Goal: Information Seeking & Learning: Learn about a topic

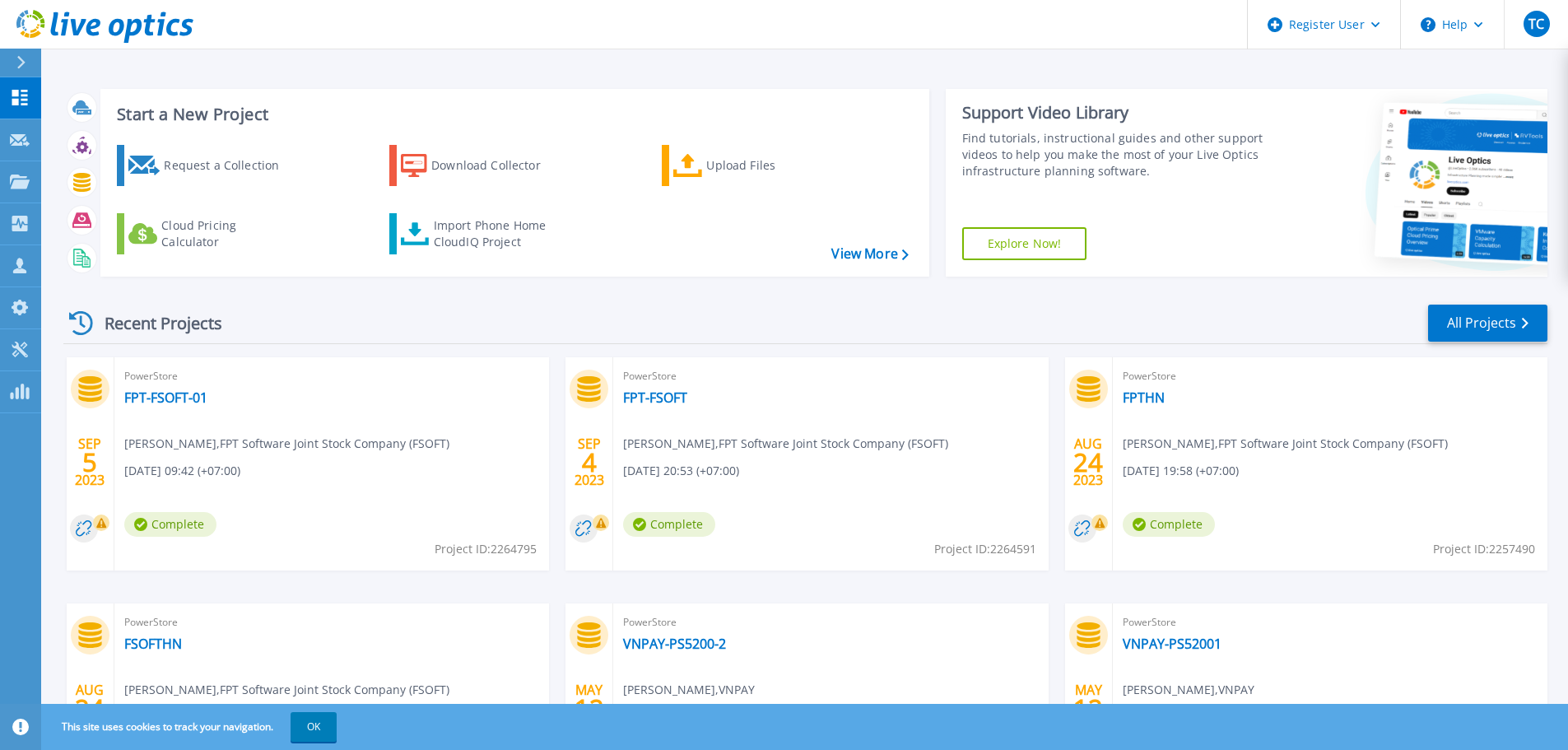
scroll to position [162, 0]
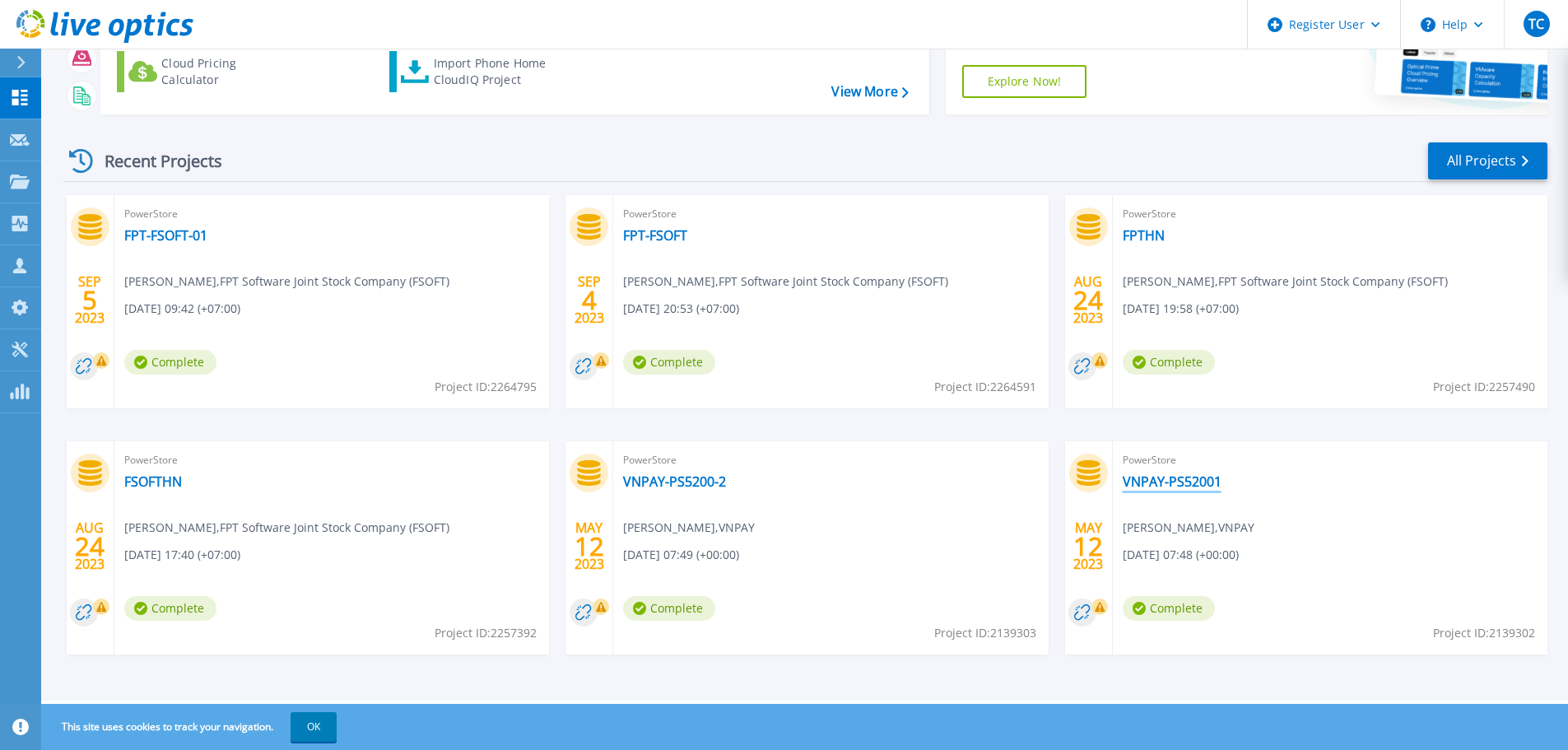
click at [1165, 475] on link "VNPAY-PS52001" at bounding box center [1172, 482] width 99 height 16
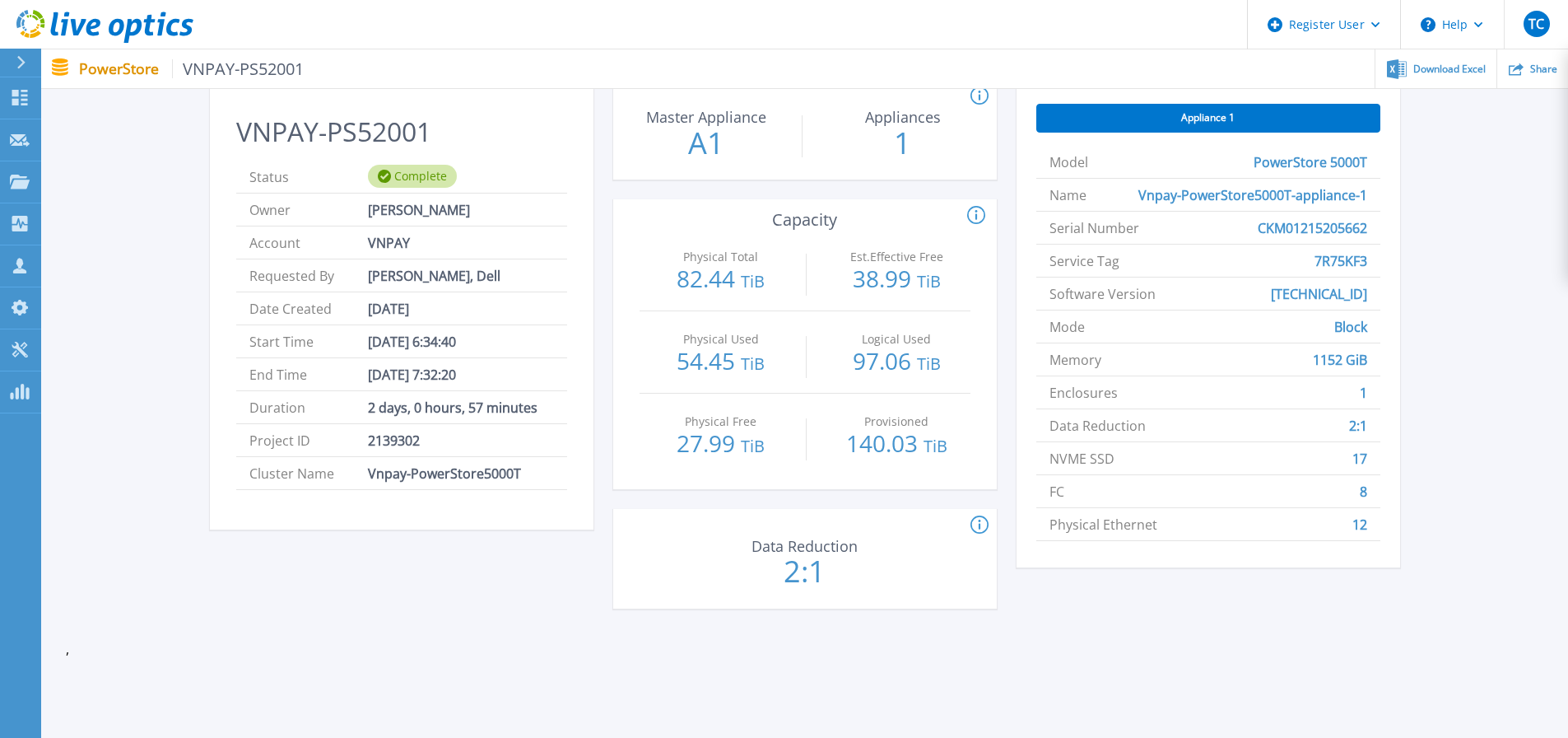
scroll to position [247, 0]
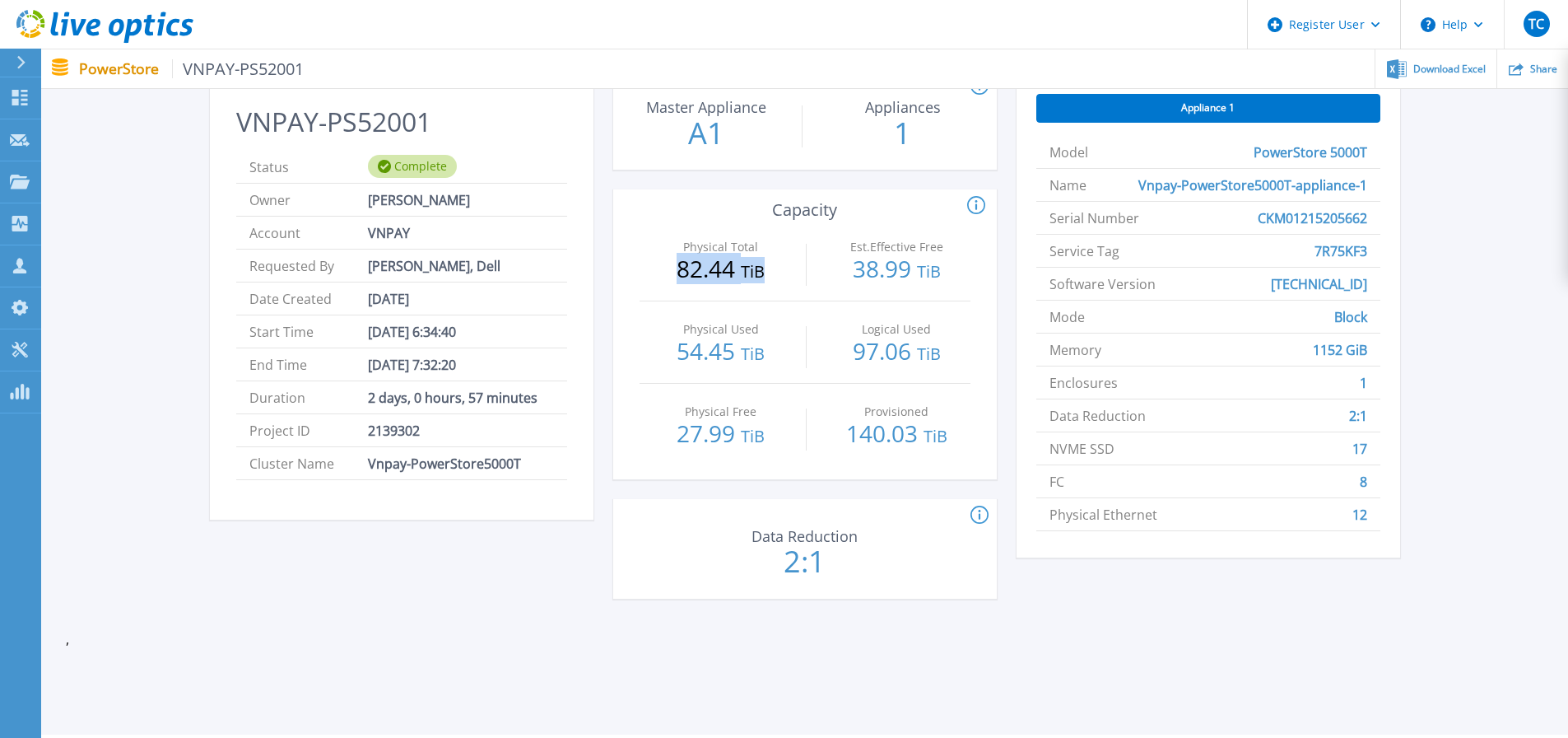
drag, startPoint x: 679, startPoint y: 266, endPoint x: 793, endPoint y: 265, distance: 114.0
click at [793, 265] on p "82.44 TiB" at bounding box center [721, 269] width 148 height 26
drag, startPoint x: 679, startPoint y: 335, endPoint x: 780, endPoint y: 361, distance: 104.3
click at [771, 354] on div "Physical Used 54.45 TiB" at bounding box center [721, 343] width 148 height 82
click at [989, 574] on div "Data Reduction 2:1" at bounding box center [805, 551] width 384 height 82
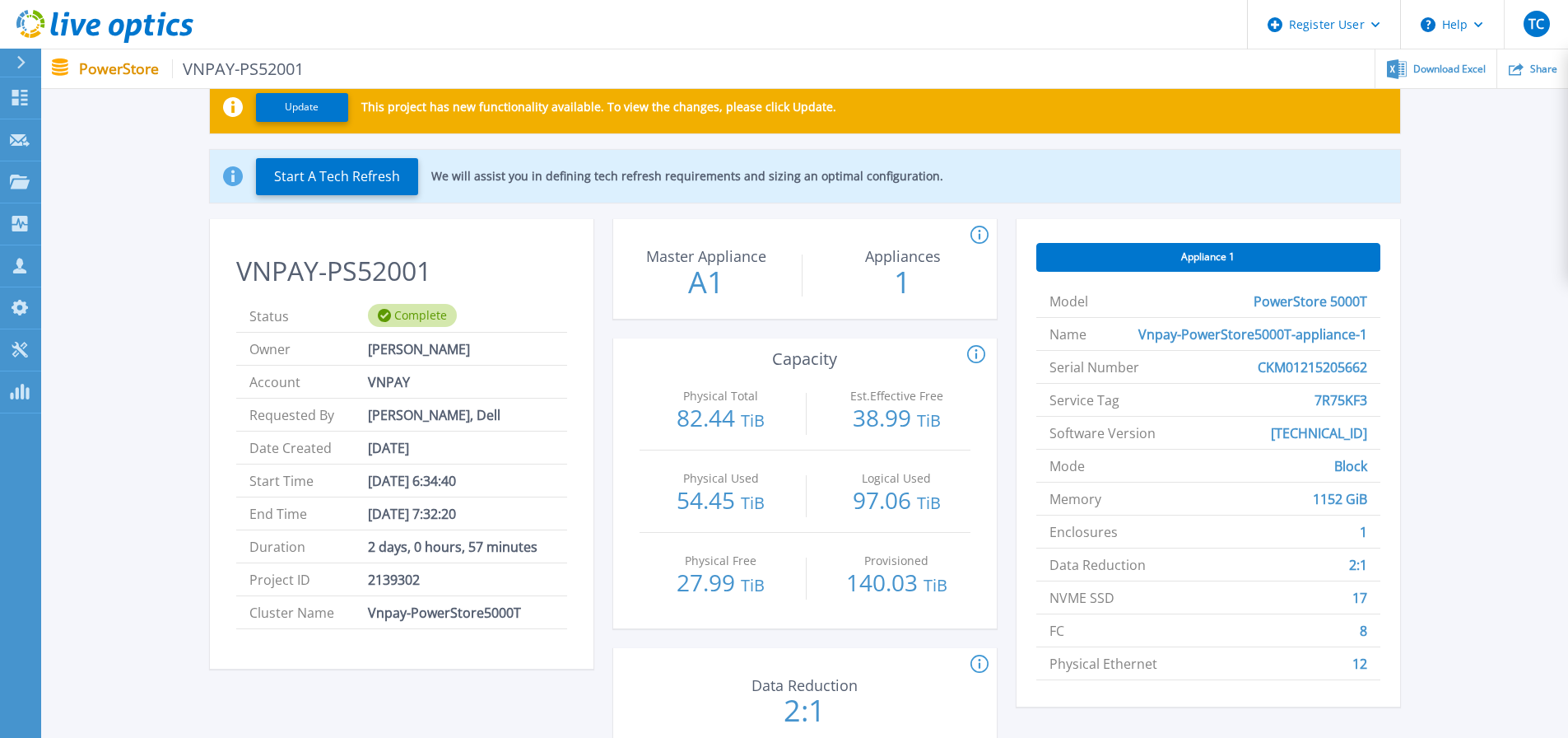
scroll to position [0, 0]
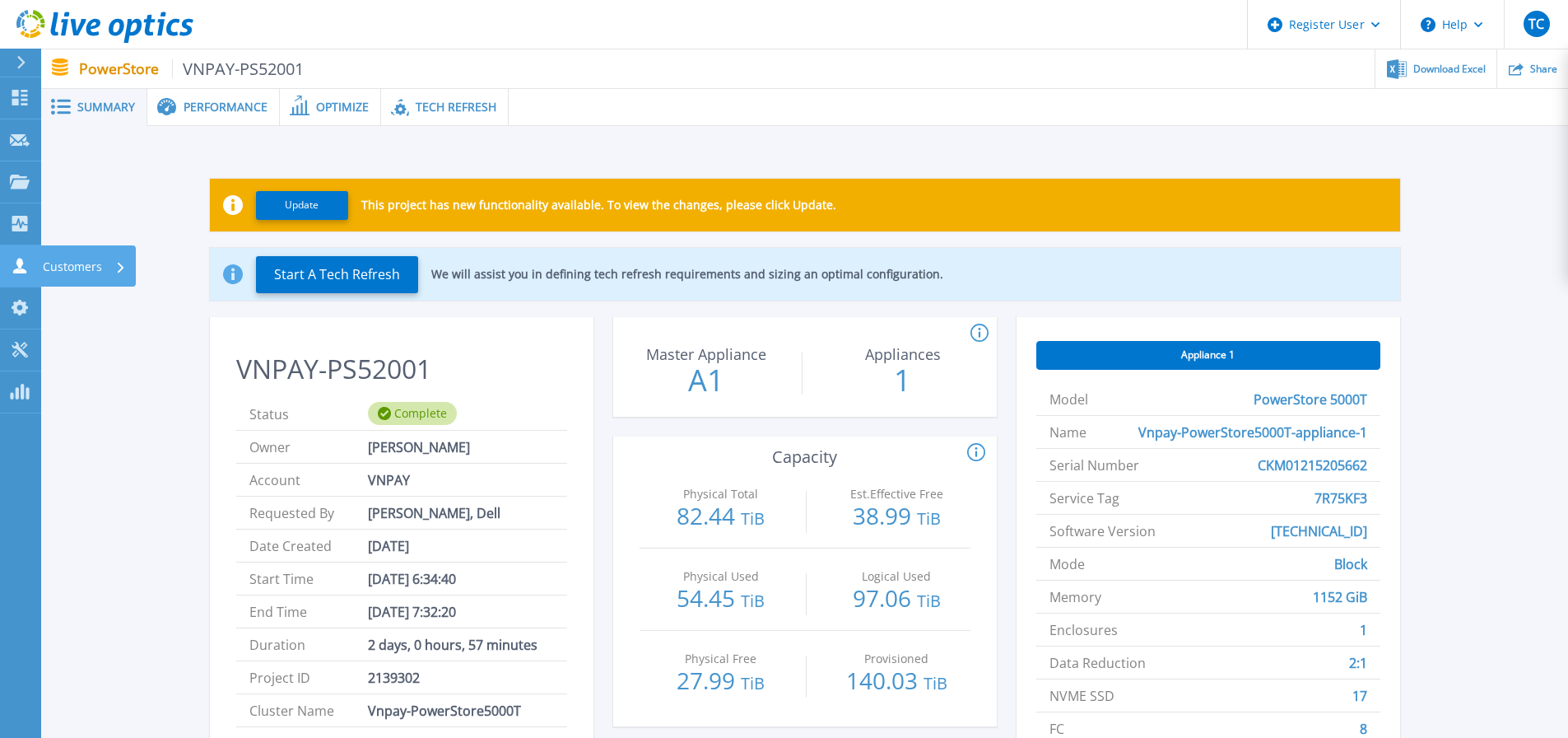
click at [15, 276] on link "Customers Customers" at bounding box center [21, 266] width 41 height 42
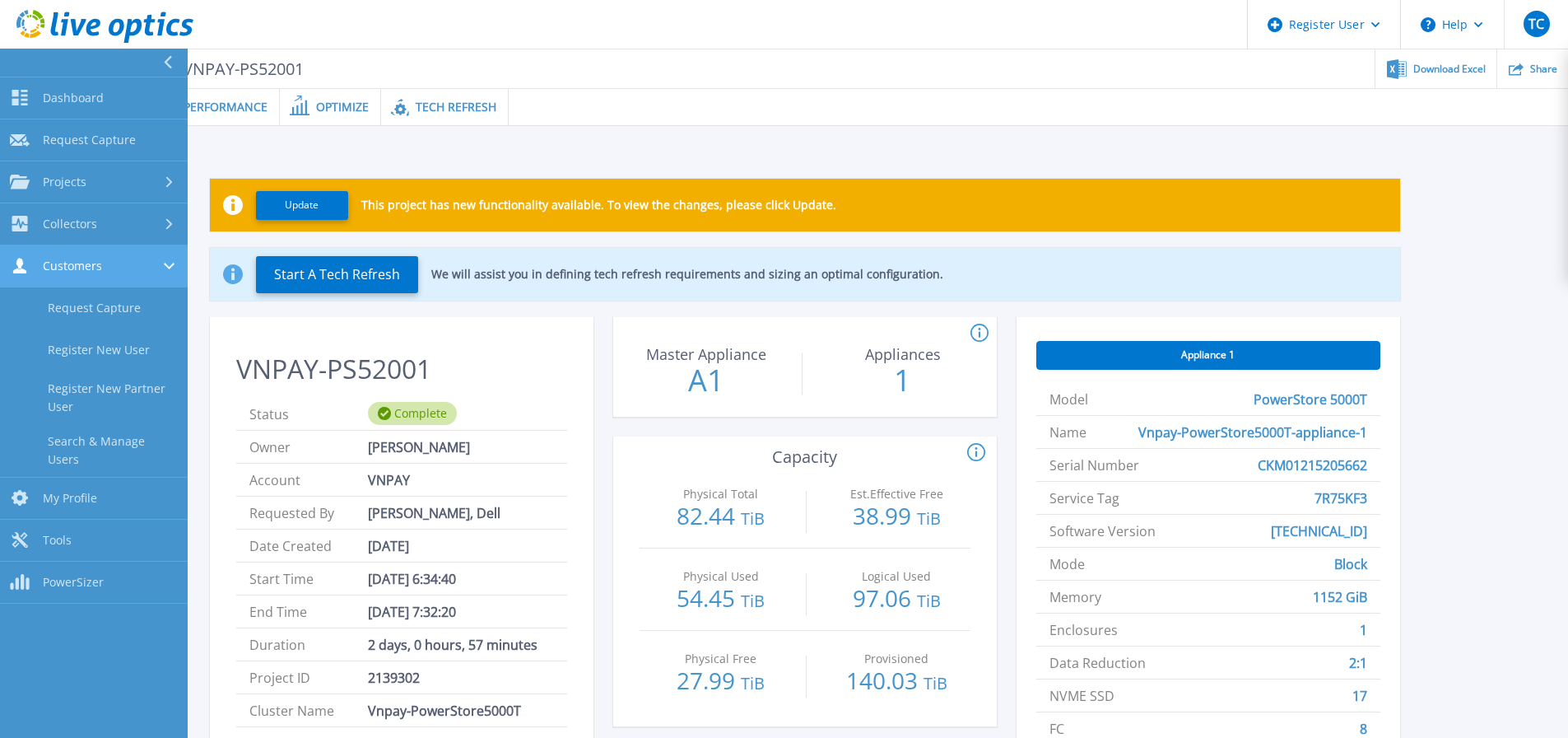
click at [117, 267] on div "Customers" at bounding box center [94, 265] width 168 height 15
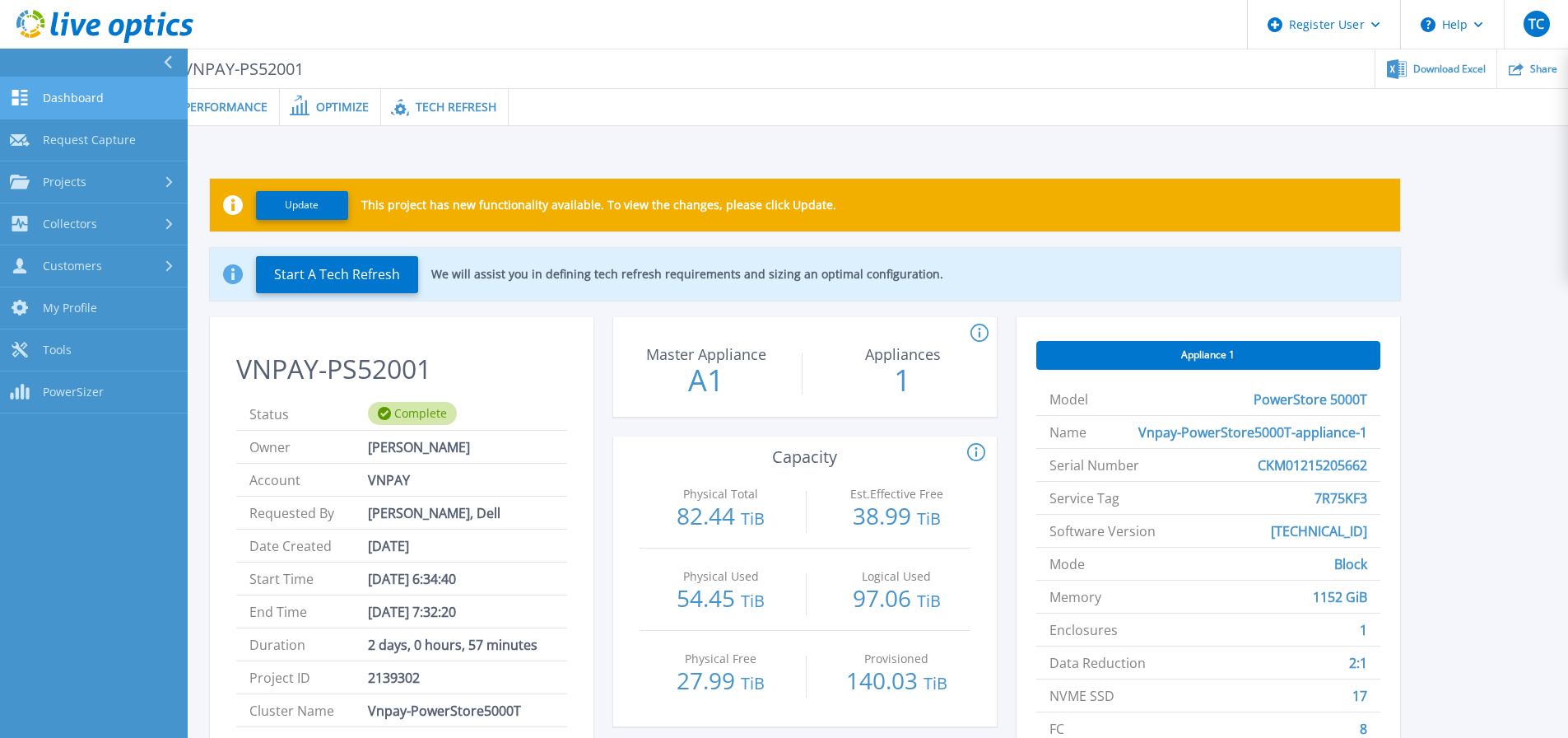
click at [107, 89] on link "Dashboard Dashboard" at bounding box center [94, 98] width 188 height 42
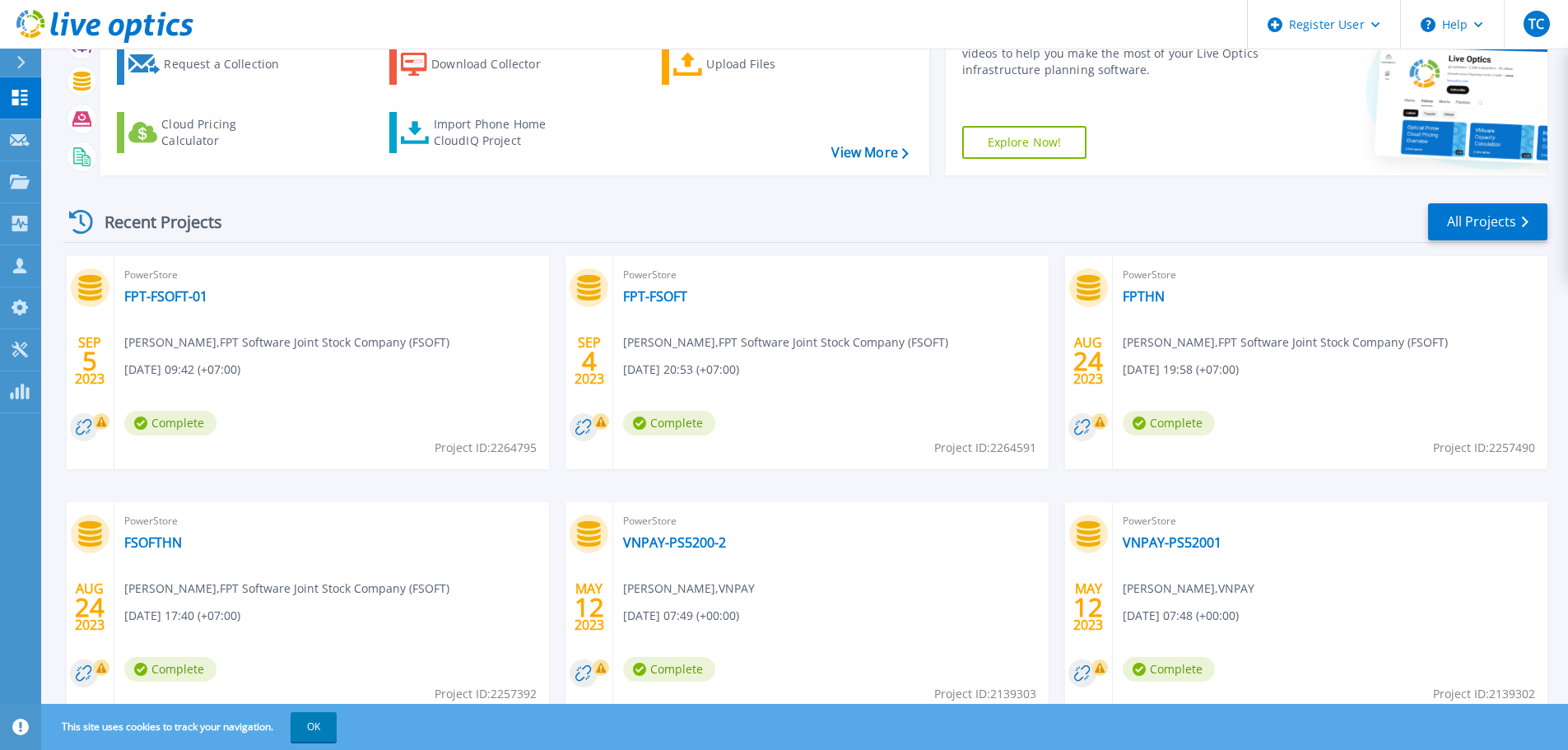
scroll to position [162, 0]
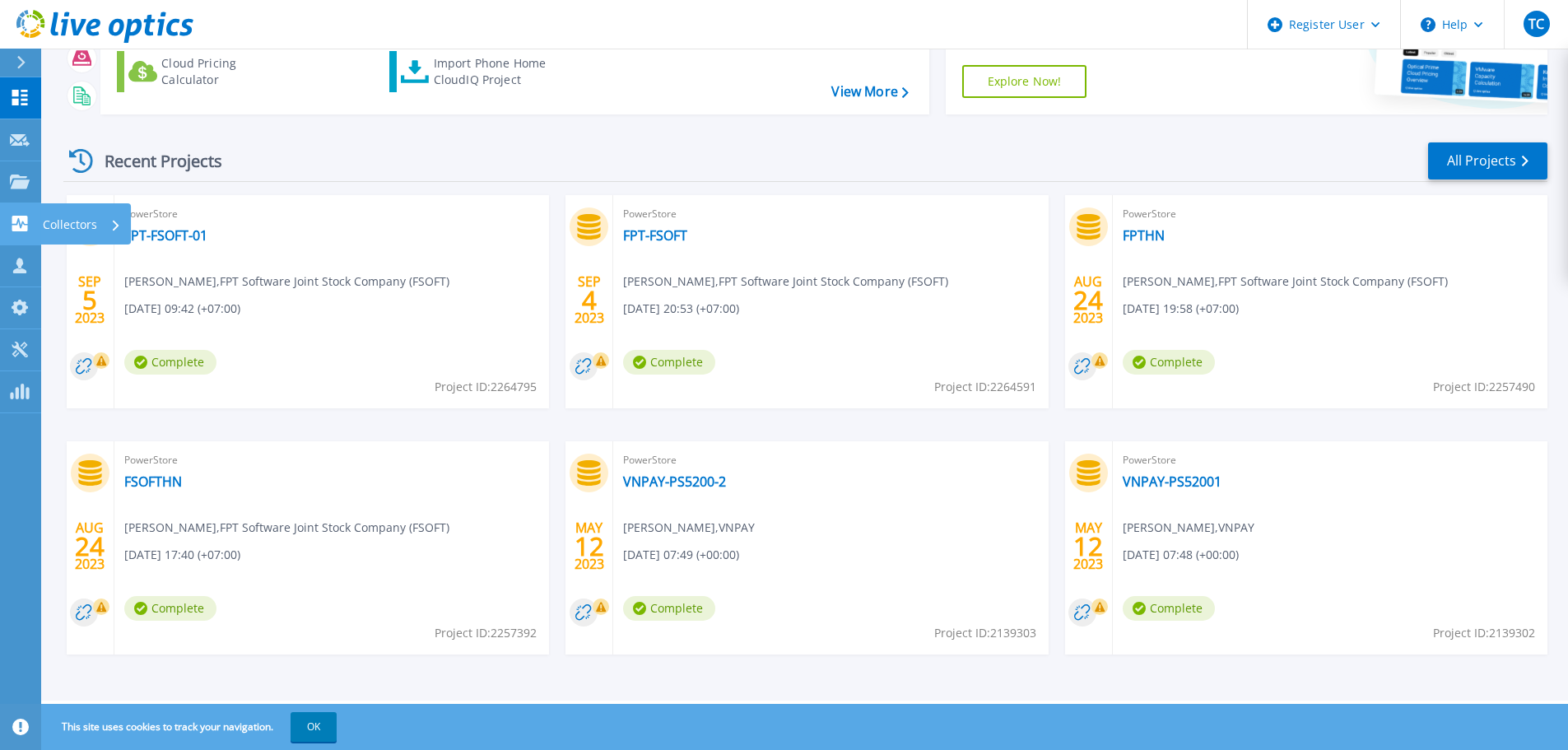
click at [21, 217] on icon at bounding box center [20, 223] width 15 height 15
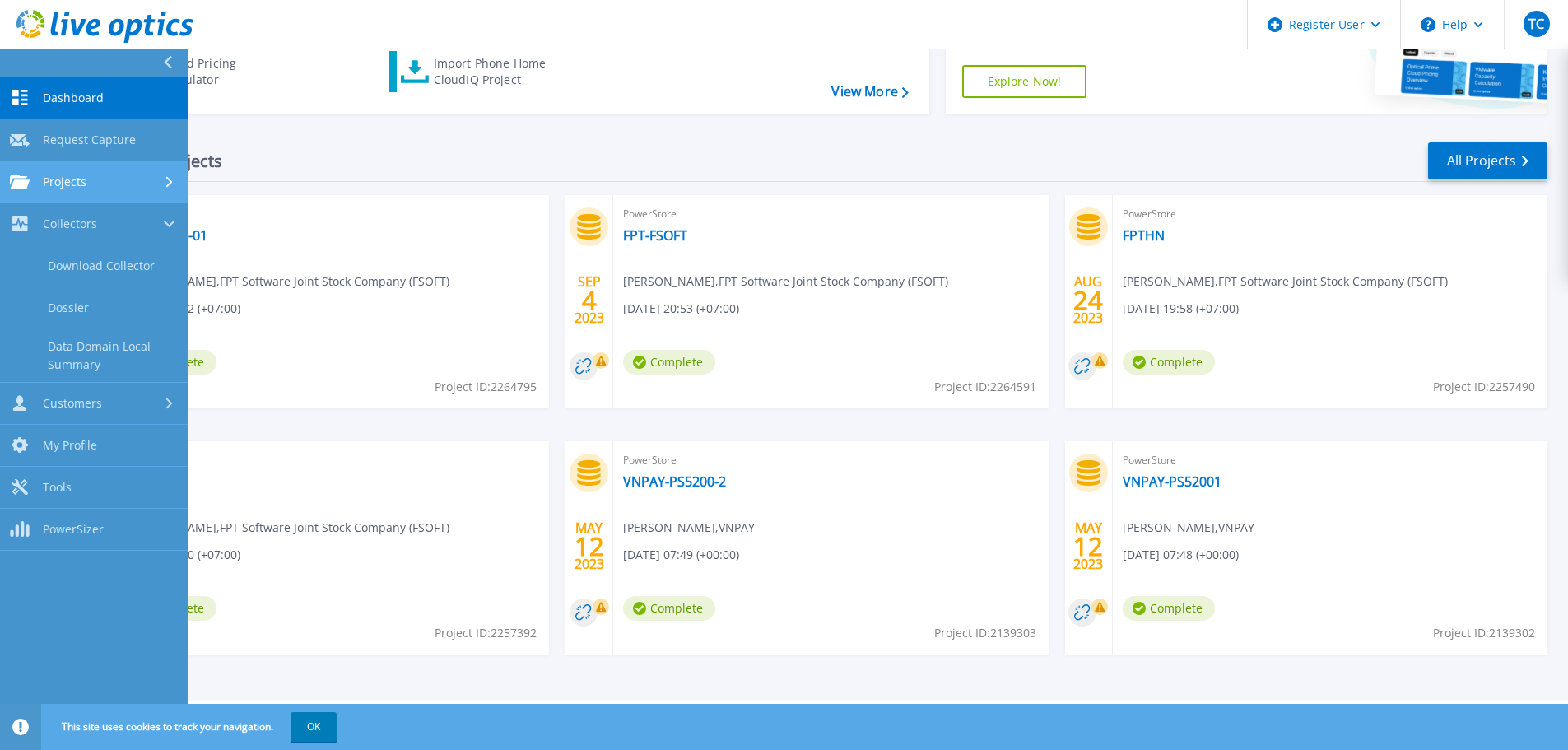
click at [50, 184] on span "Projects" at bounding box center [64, 181] width 44 height 15
click at [96, 228] on link "Search Projects" at bounding box center [94, 223] width 188 height 42
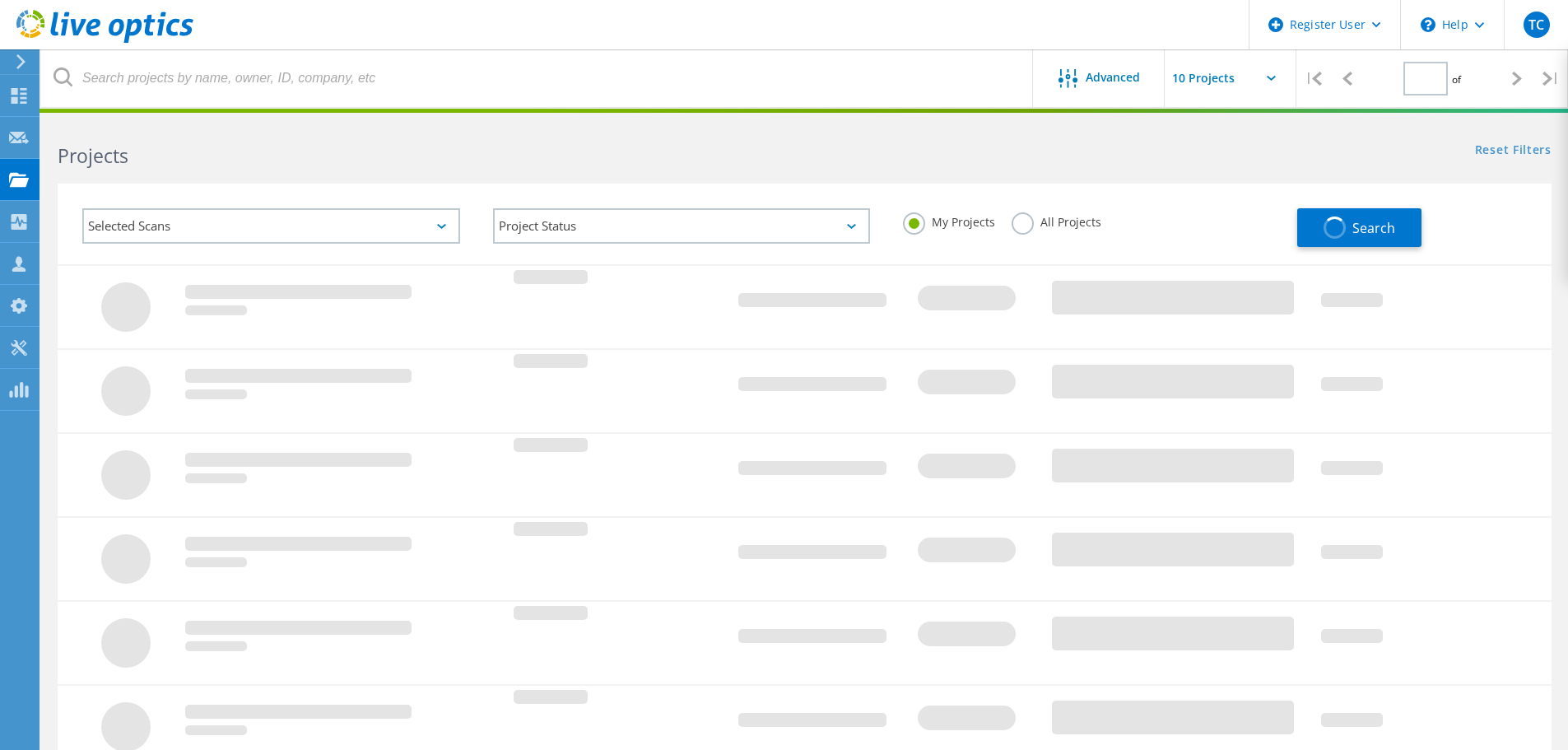
type input "1"
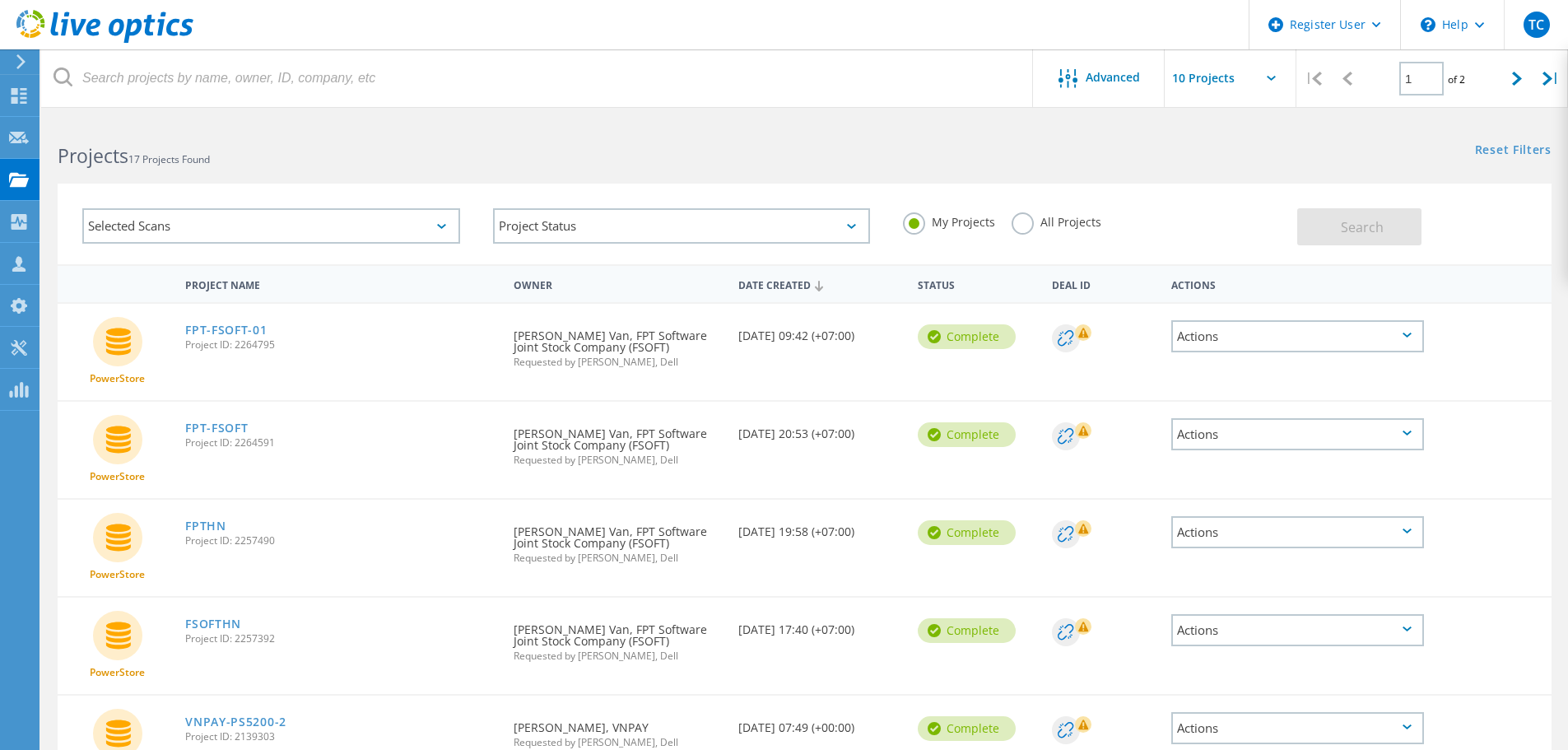
click at [359, 225] on div "Selected Scans" at bounding box center [271, 226] width 378 height 36
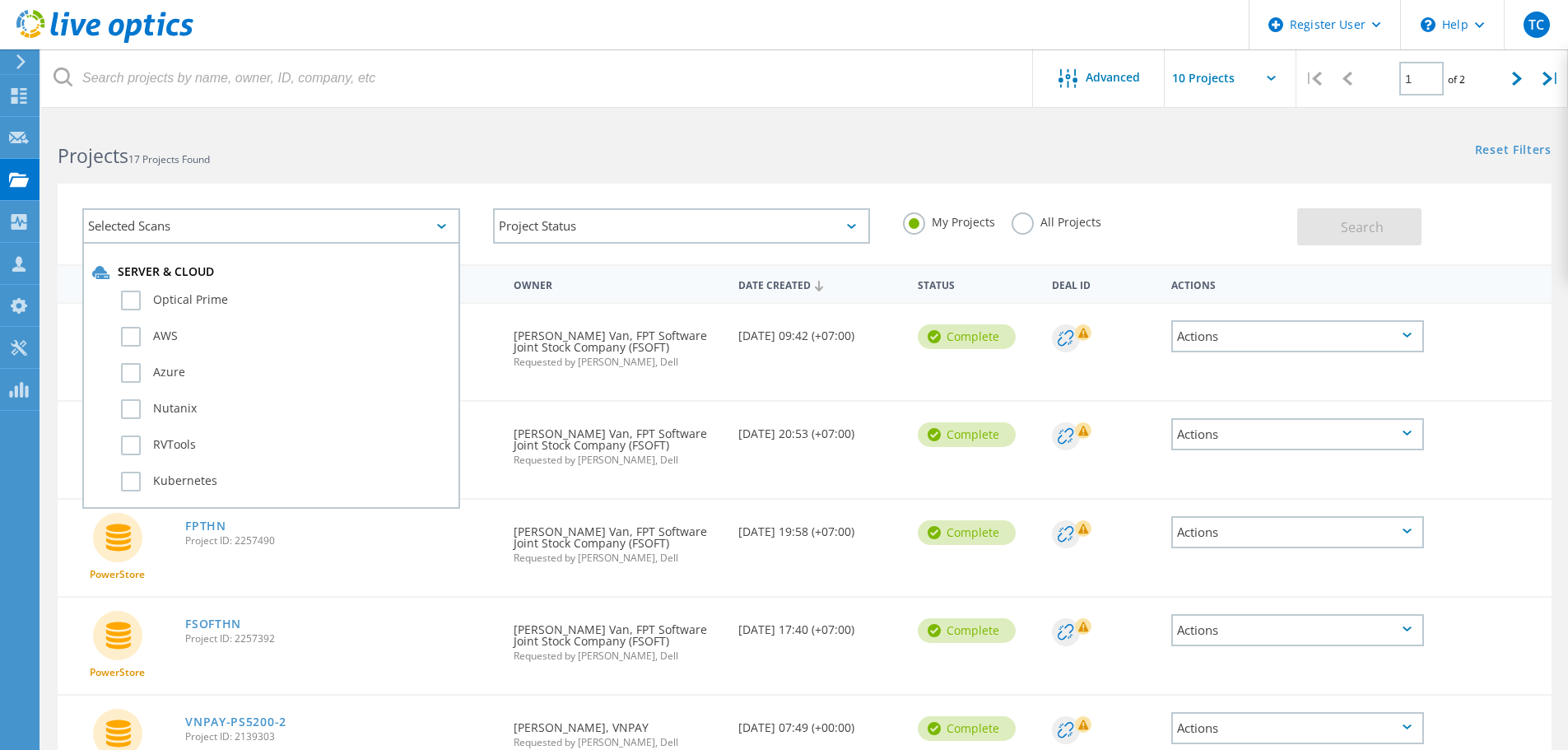
click at [700, 207] on div "Project Status In Progress Complete Published Anonymous Archived Error" at bounding box center [682, 226] width 411 height 68
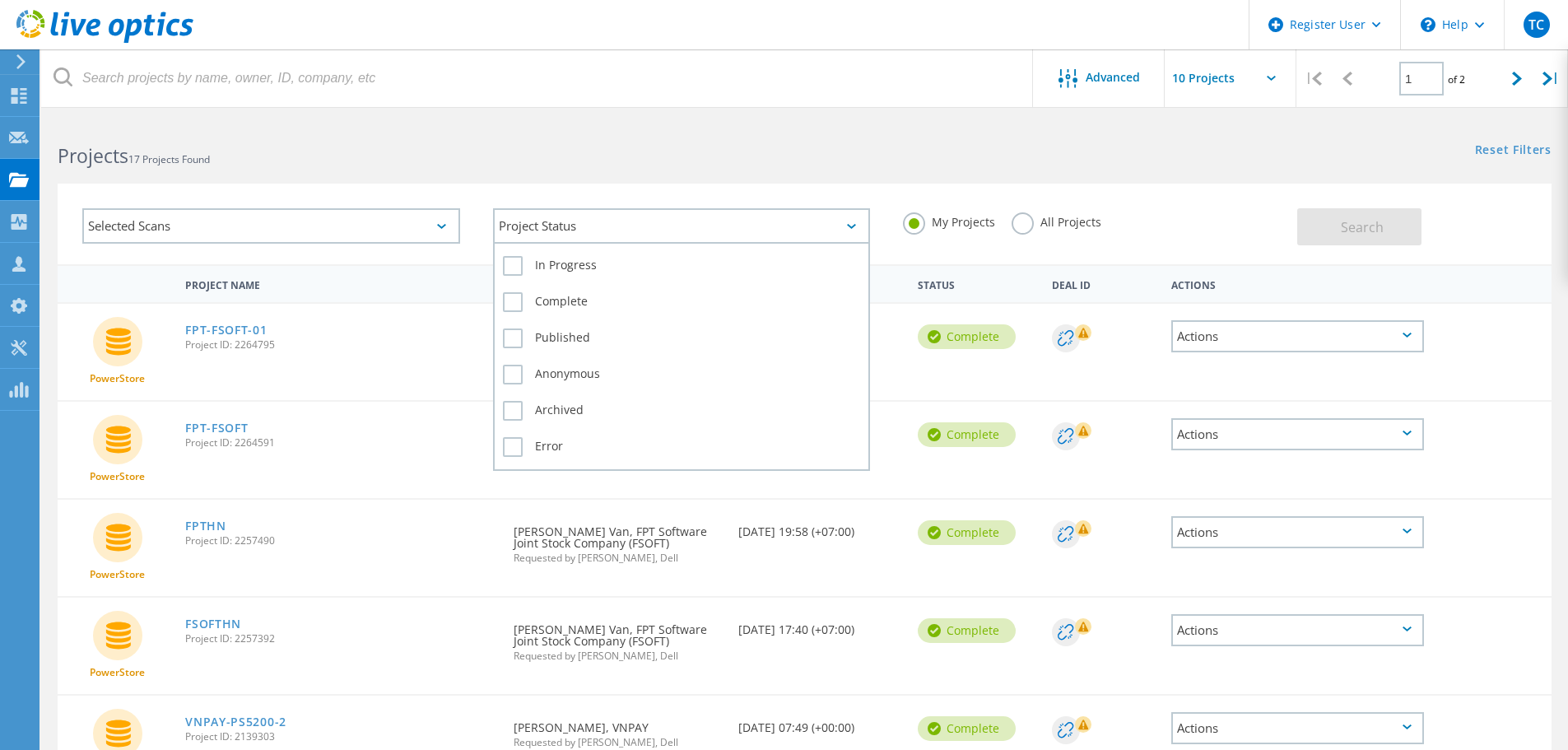
click at [695, 223] on div "Project Status" at bounding box center [682, 226] width 378 height 36
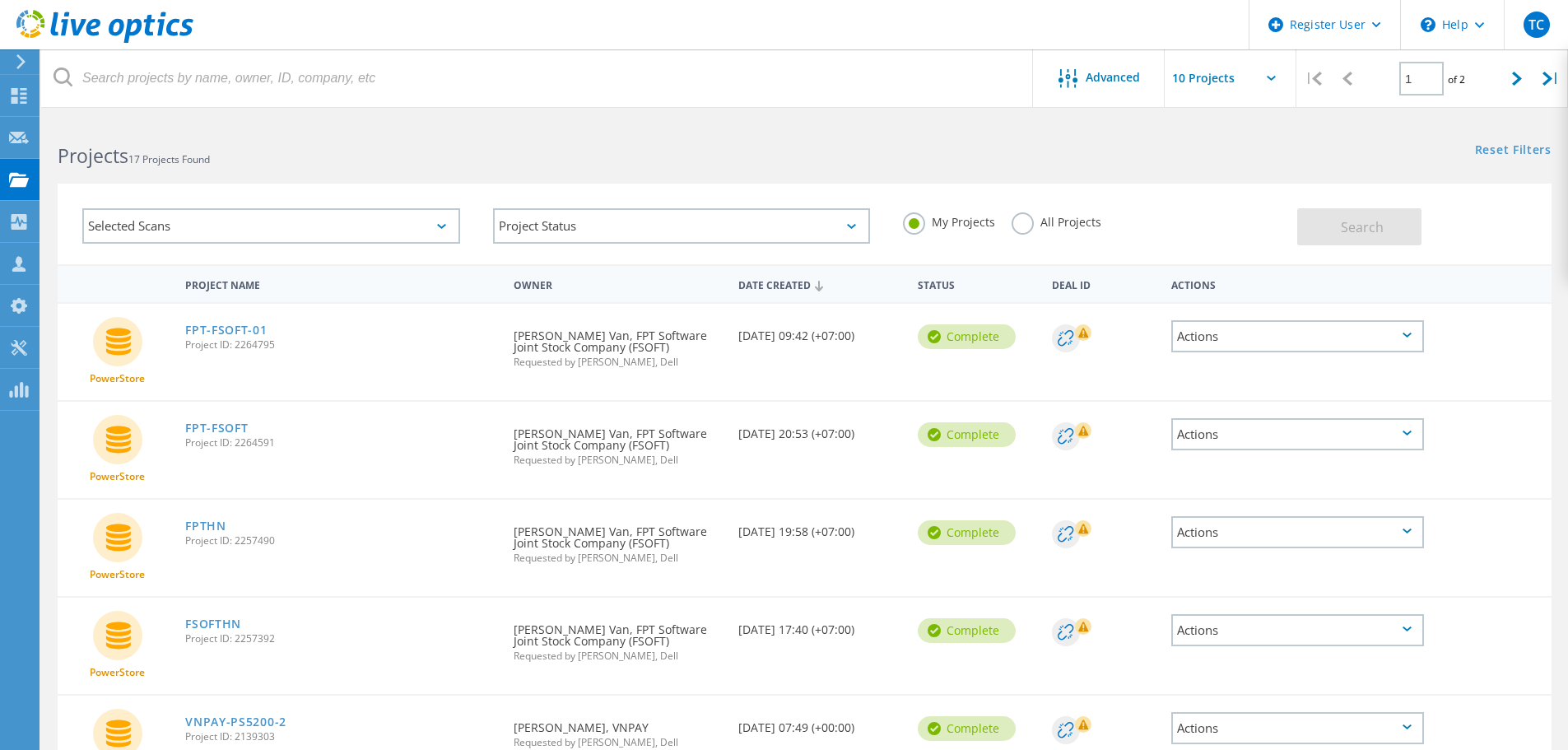
click at [1019, 218] on label "All Projects" at bounding box center [1057, 220] width 89 height 15
click at [0, 0] on input "All Projects" at bounding box center [0, 0] width 0 height 0
click at [254, 225] on div "Selected Scans" at bounding box center [271, 226] width 378 height 36
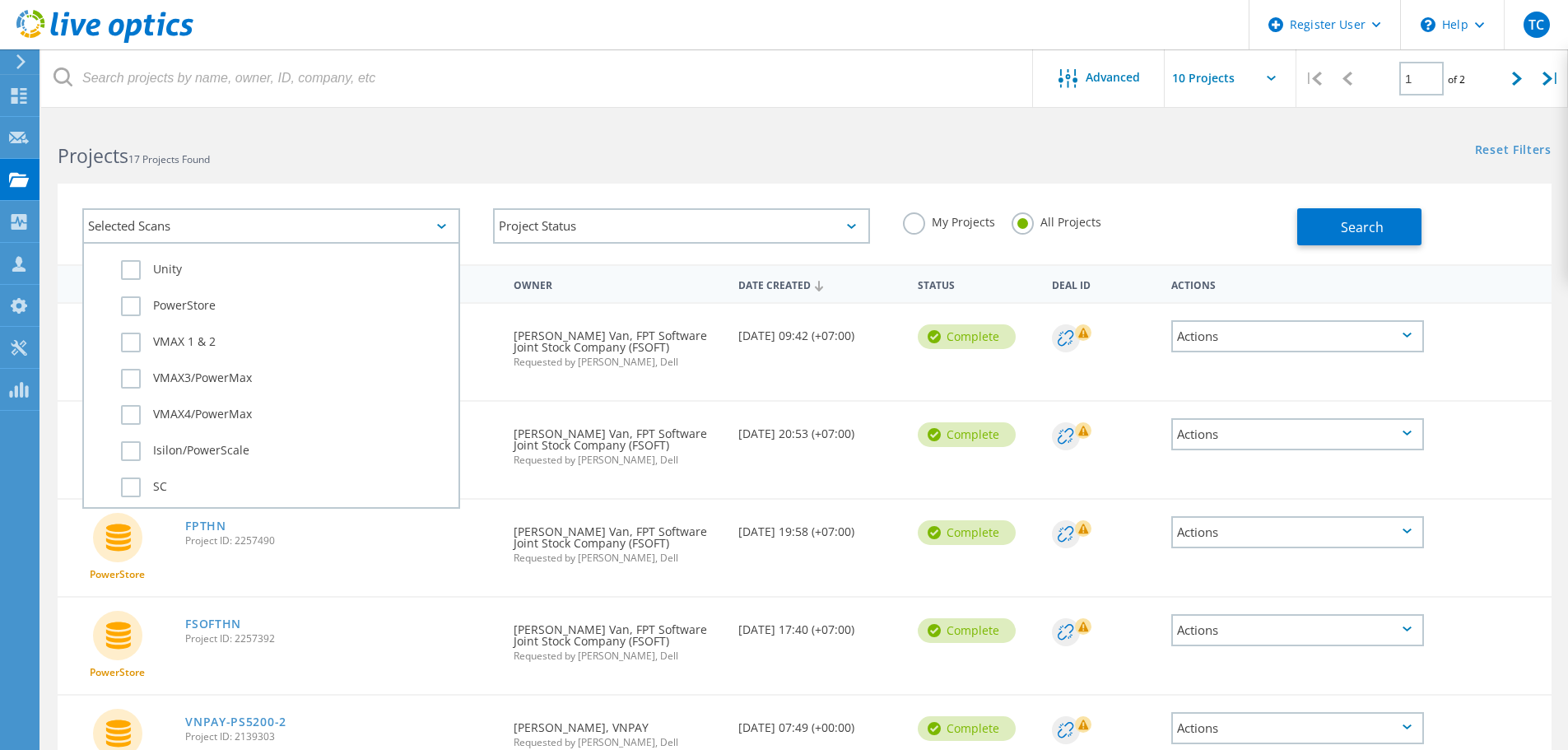
scroll to position [396, 0]
click at [201, 326] on label "PowerStore" at bounding box center [285, 336] width 329 height 20
click at [0, 0] on input "PowerStore" at bounding box center [0, 0] width 0 height 0
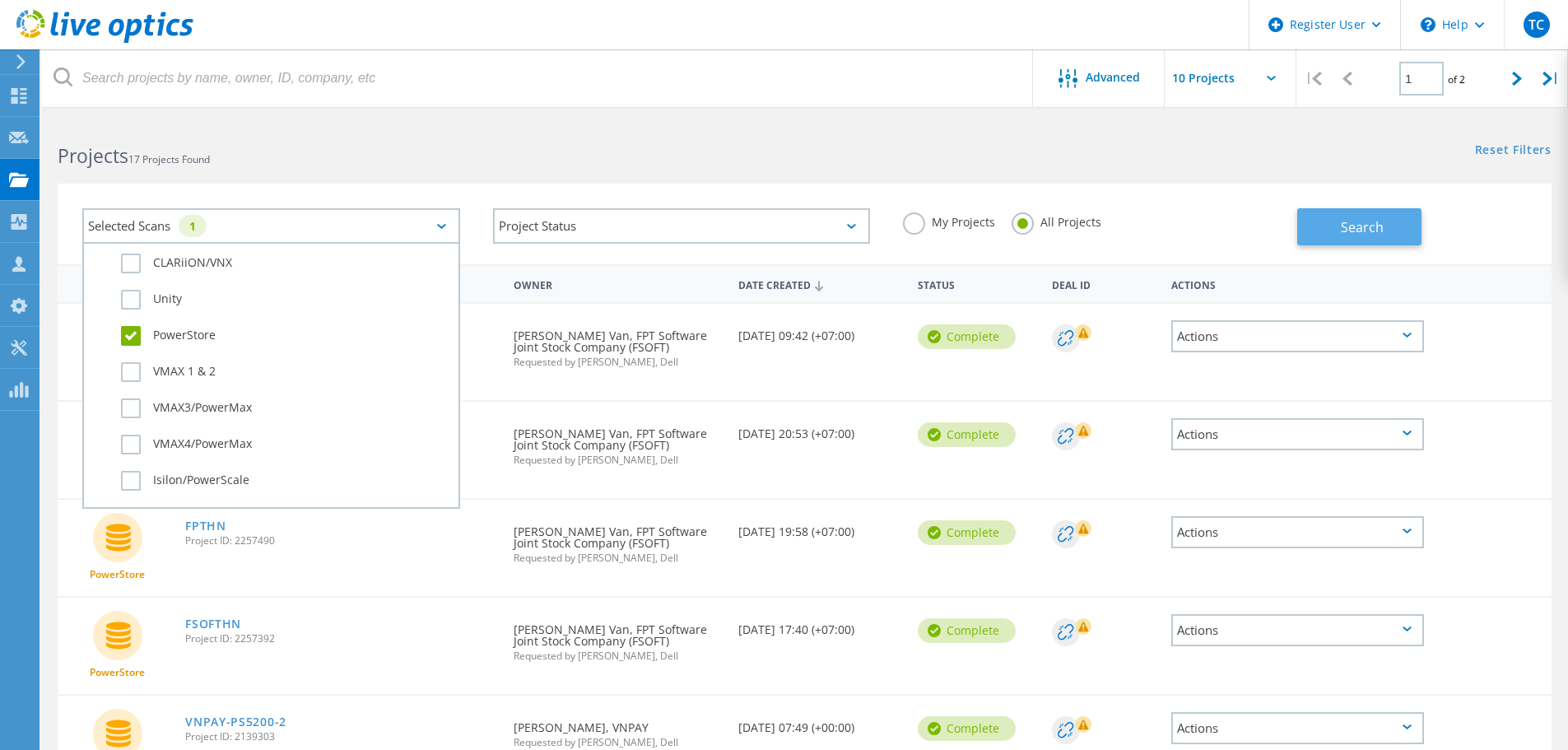
click at [1323, 220] on button "Search" at bounding box center [1359, 226] width 124 height 37
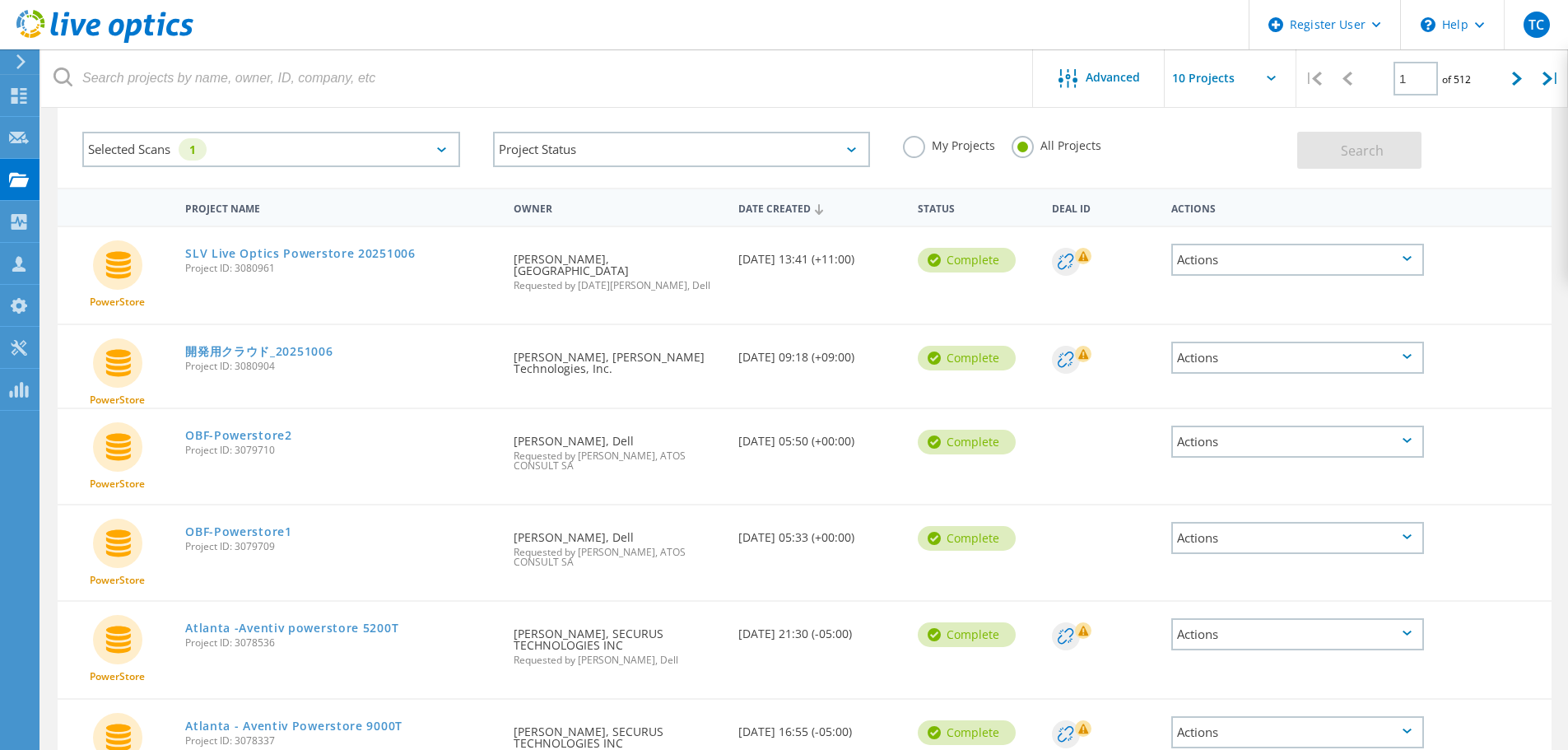
scroll to position [0, 0]
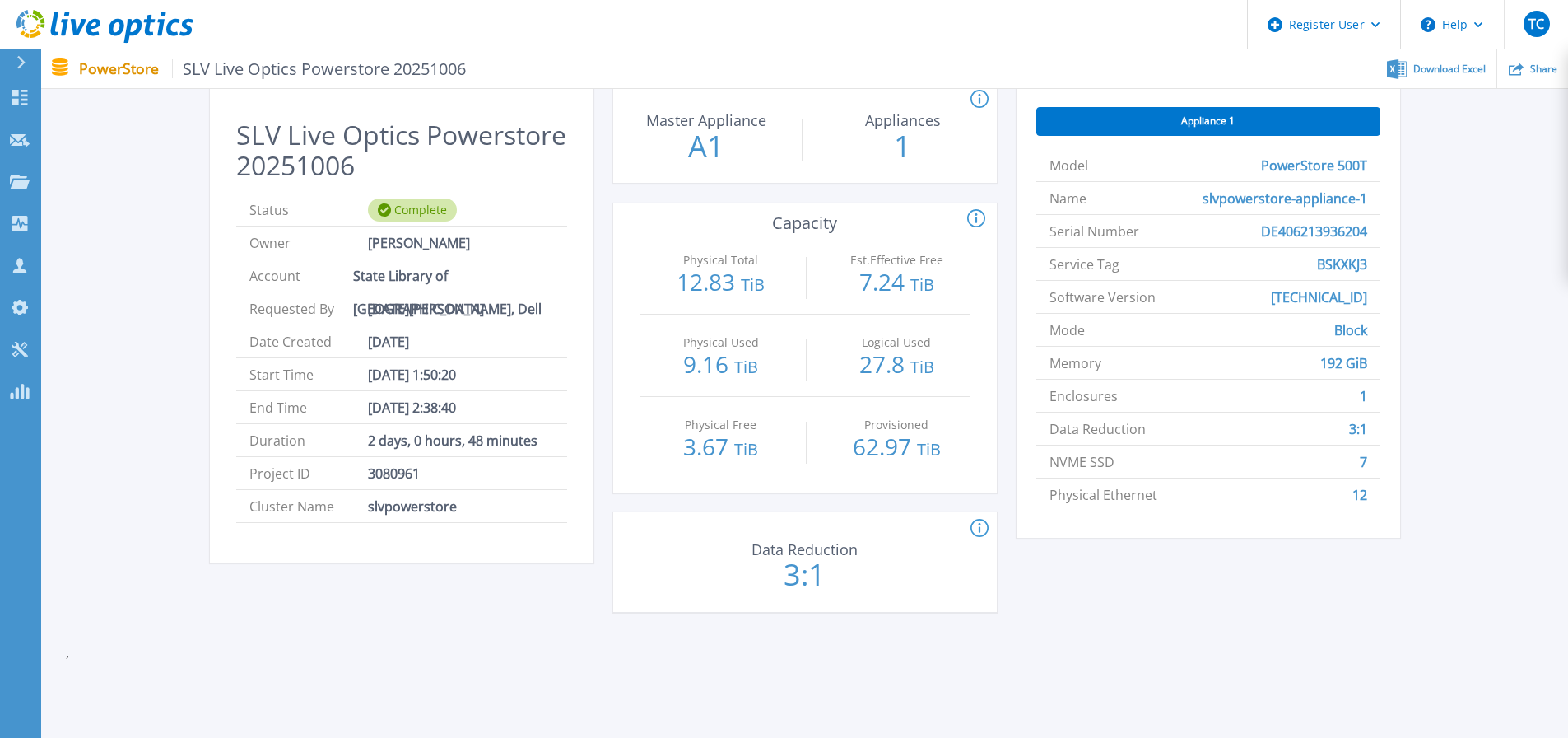
scroll to position [82, 0]
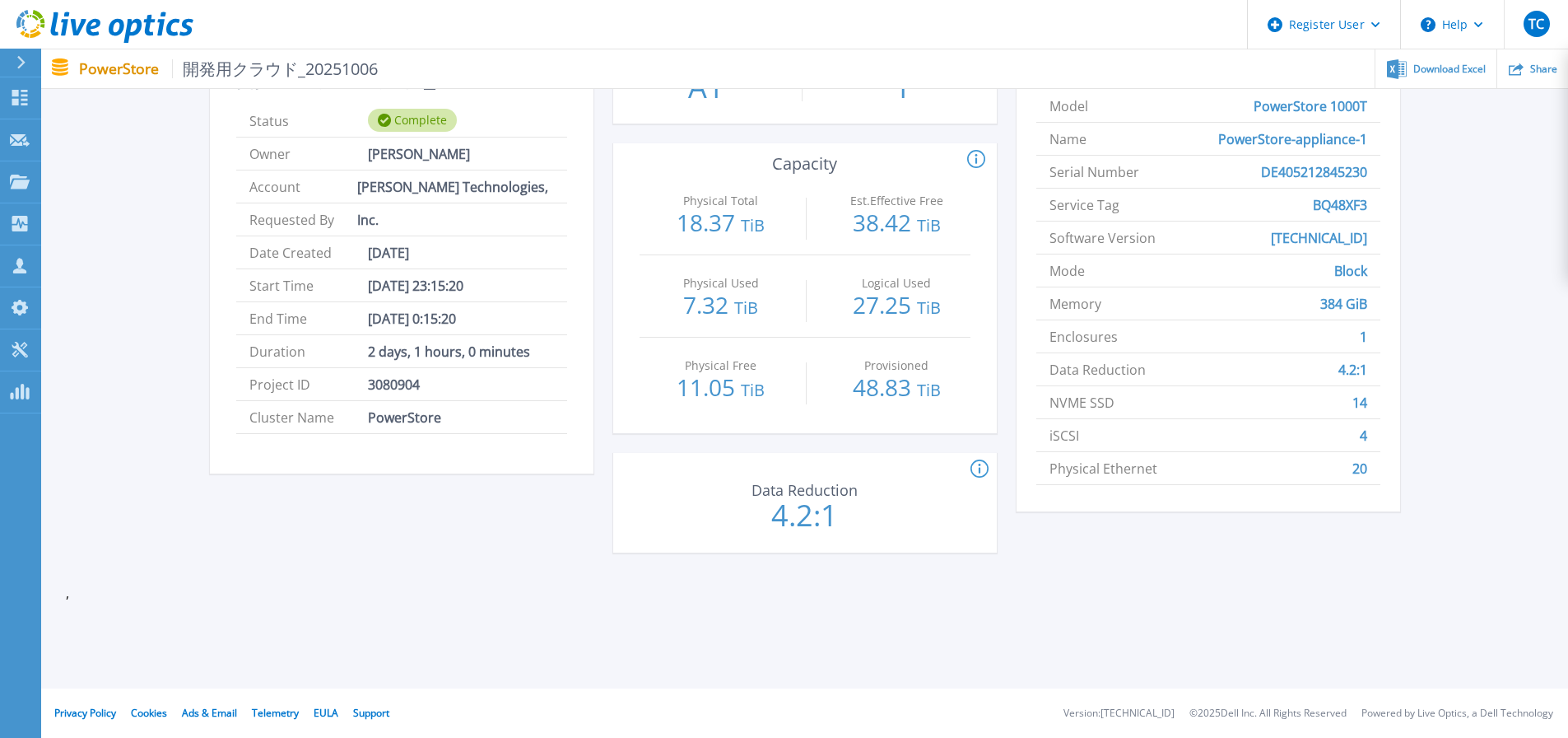
scroll to position [141, 0]
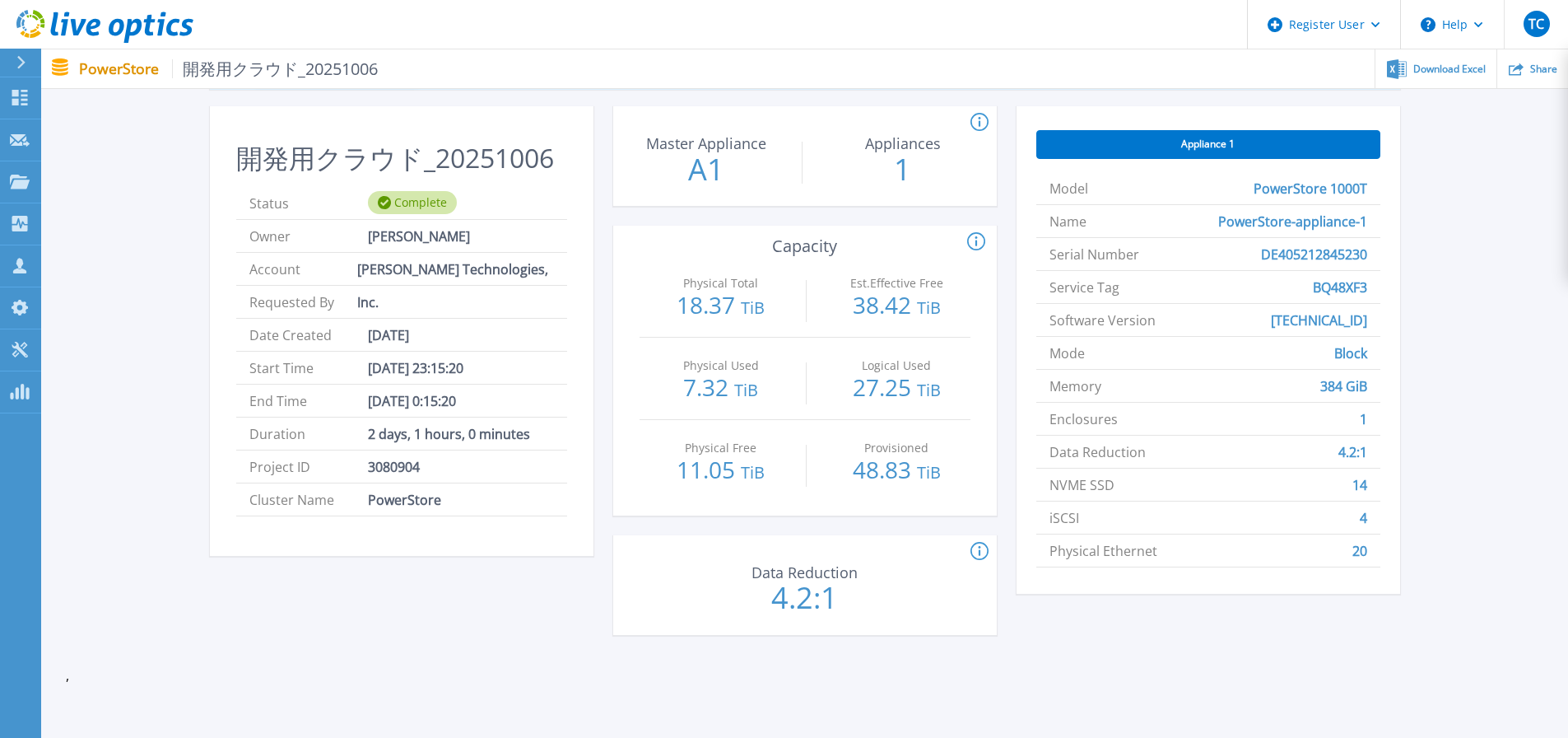
click at [1462, 399] on div "Start A Tech Refresh We will assist you in defining tech refresh requirements a…" at bounding box center [805, 339] width 1478 height 657
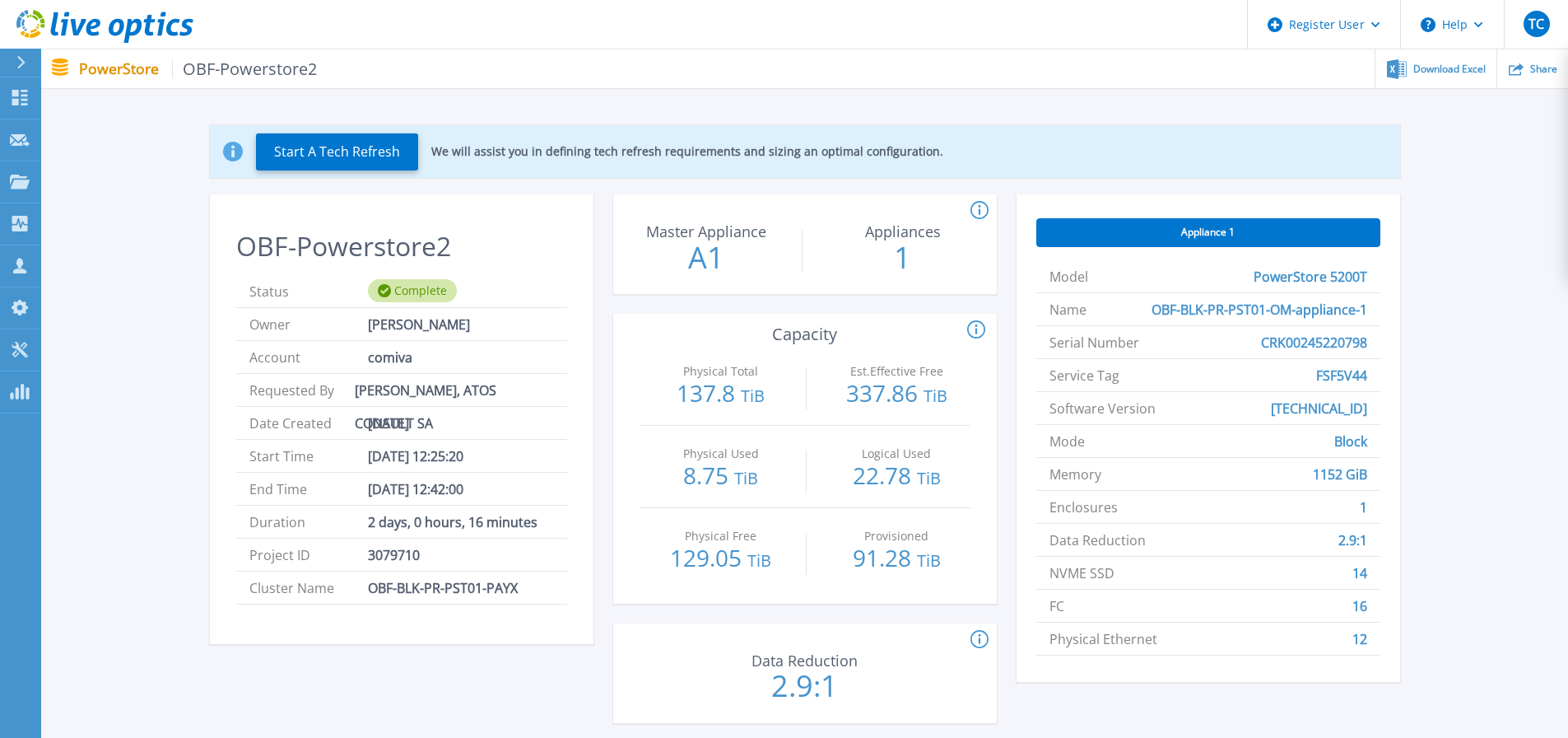
scroll to position [82, 0]
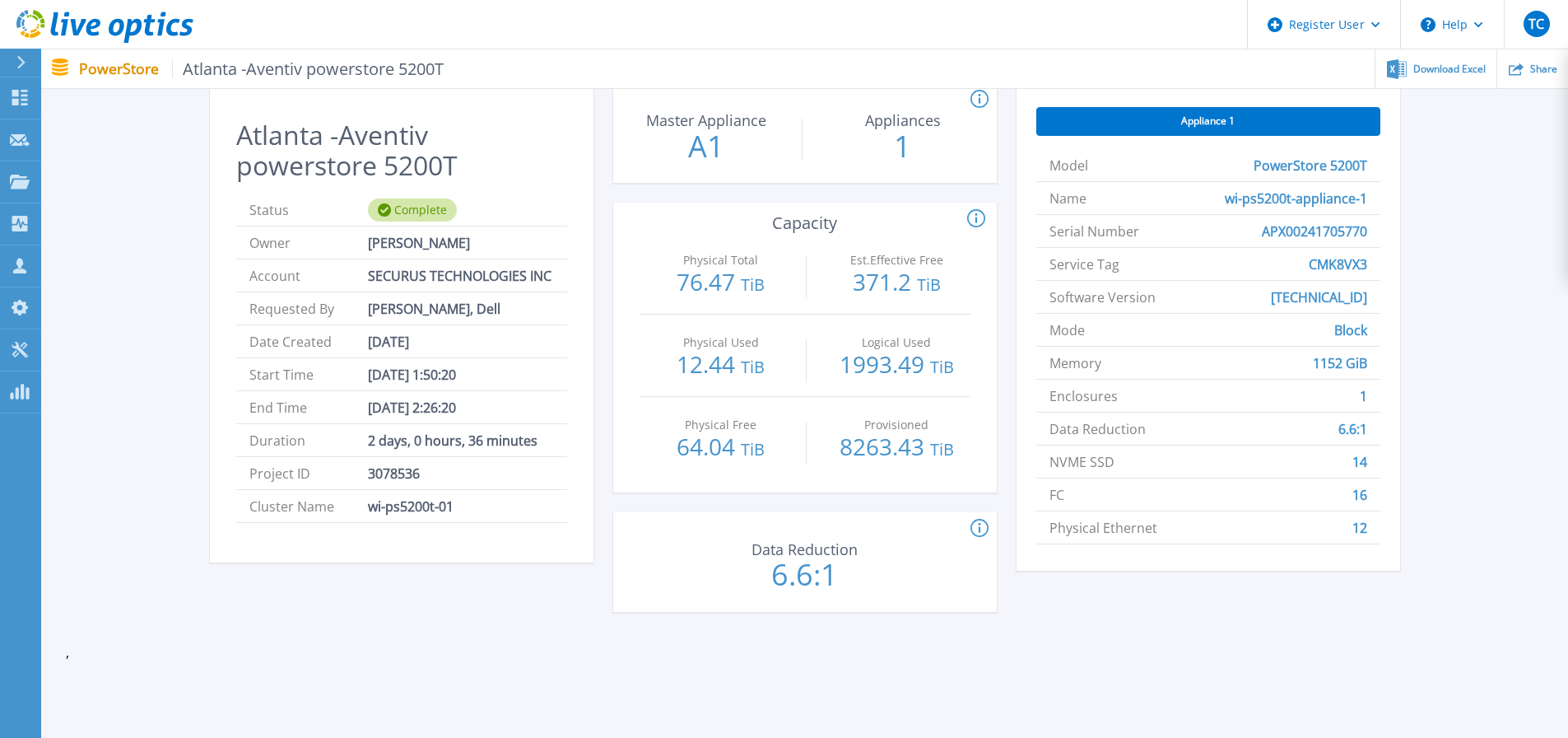
scroll to position [82, 0]
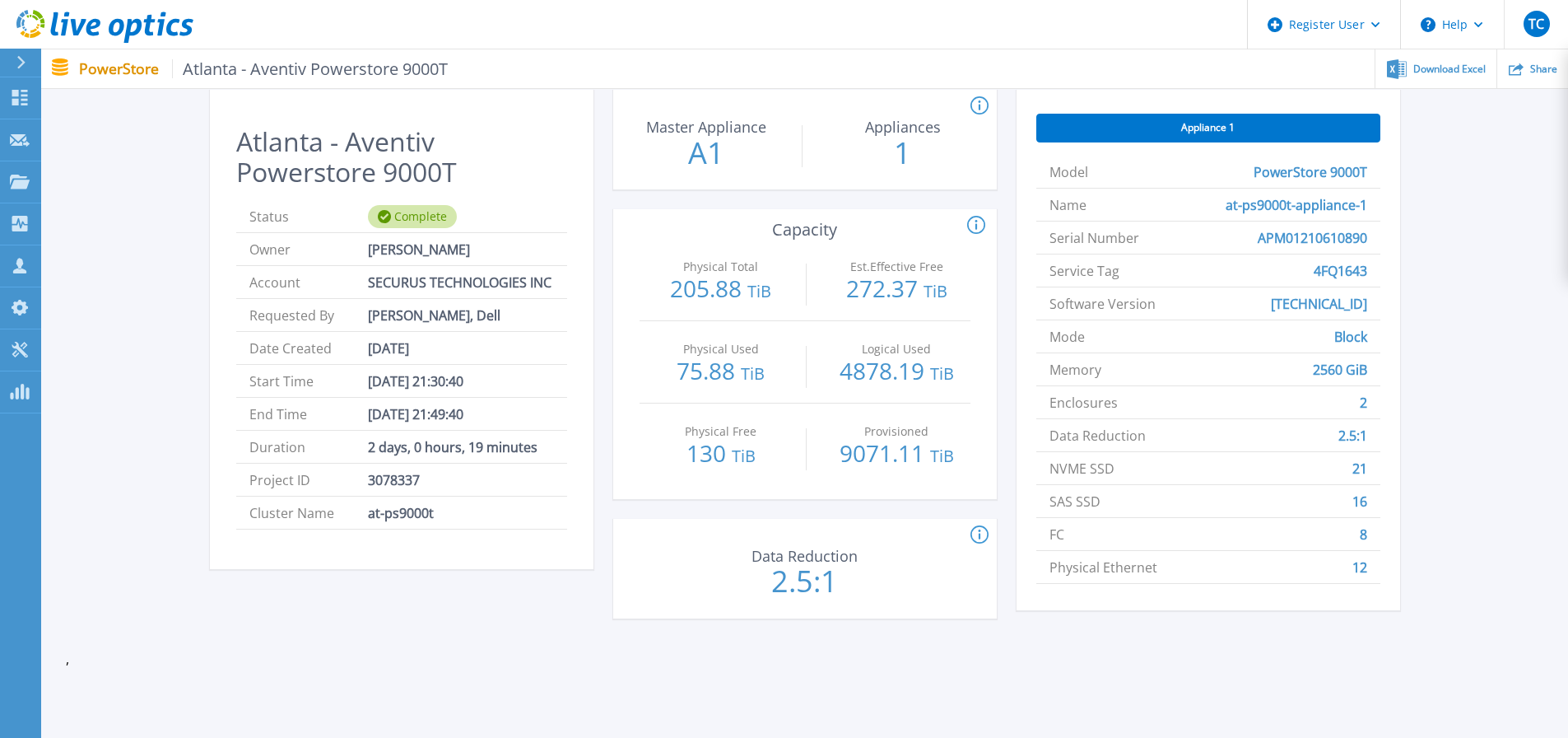
scroll to position [165, 0]
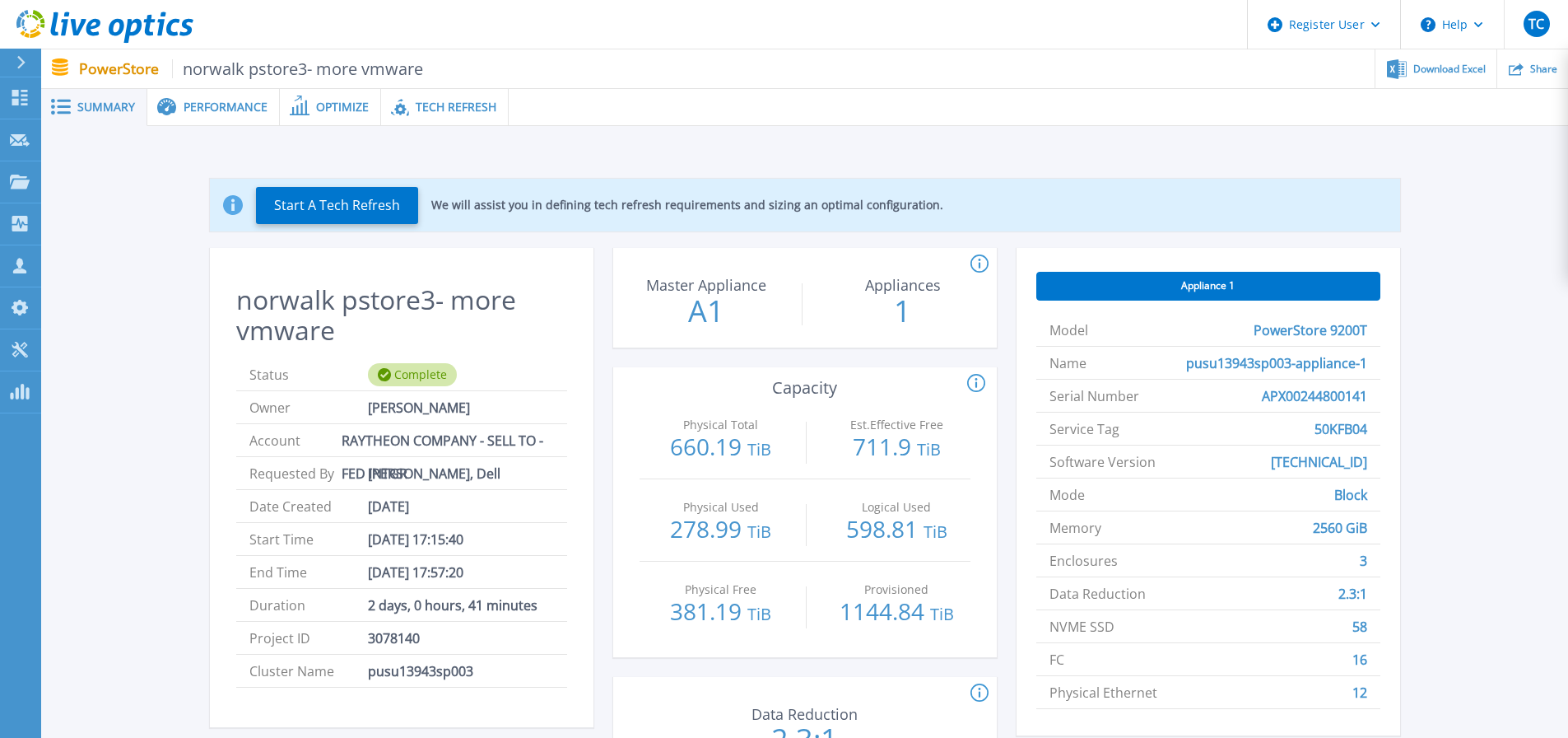
drag, startPoint x: 1527, startPoint y: 465, endPoint x: 1520, endPoint y: 482, distance: 18.4
click at [1526, 465] on div "Start A Tech Refresh We will assist you in defining tech refresh requirements a…" at bounding box center [805, 480] width 1478 height 657
